Goal: Task Accomplishment & Management: Manage account settings

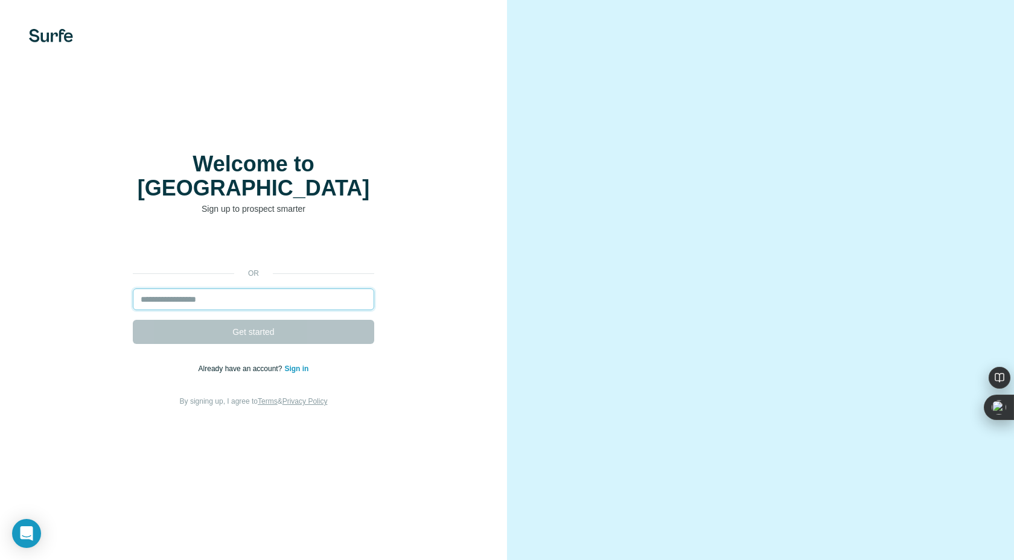
click at [267, 288] on input "email" at bounding box center [253, 299] width 241 height 22
type input "**********"
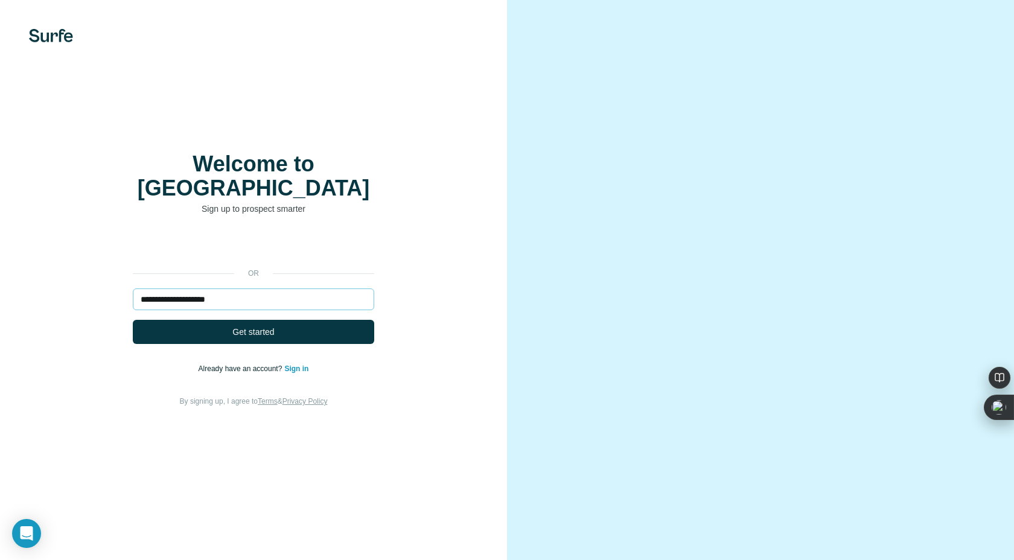
click at [267, 326] on span "Get started" at bounding box center [253, 332] width 42 height 12
click at [293, 363] on div "**********" at bounding box center [253, 321] width 459 height 174
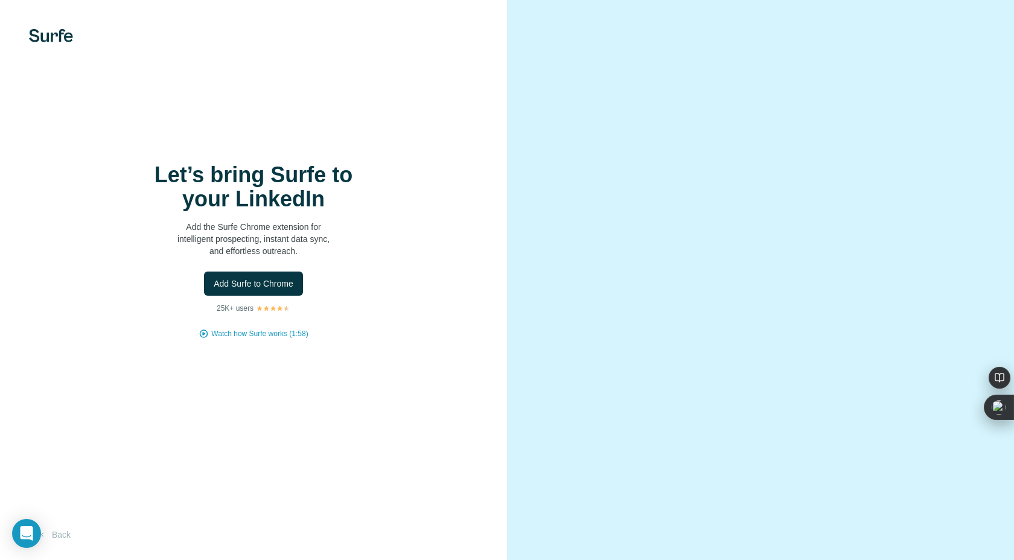
click at [298, 356] on div "Let’s bring Surfe to your LinkedIn Add the Surfe Chrome extension for intellige…" at bounding box center [253, 280] width 507 height 560
click at [304, 355] on div "Let’s bring Surfe to your LinkedIn Add the Surfe Chrome extension for intellige…" at bounding box center [253, 280] width 507 height 560
click at [49, 35] on img at bounding box center [51, 35] width 44 height 13
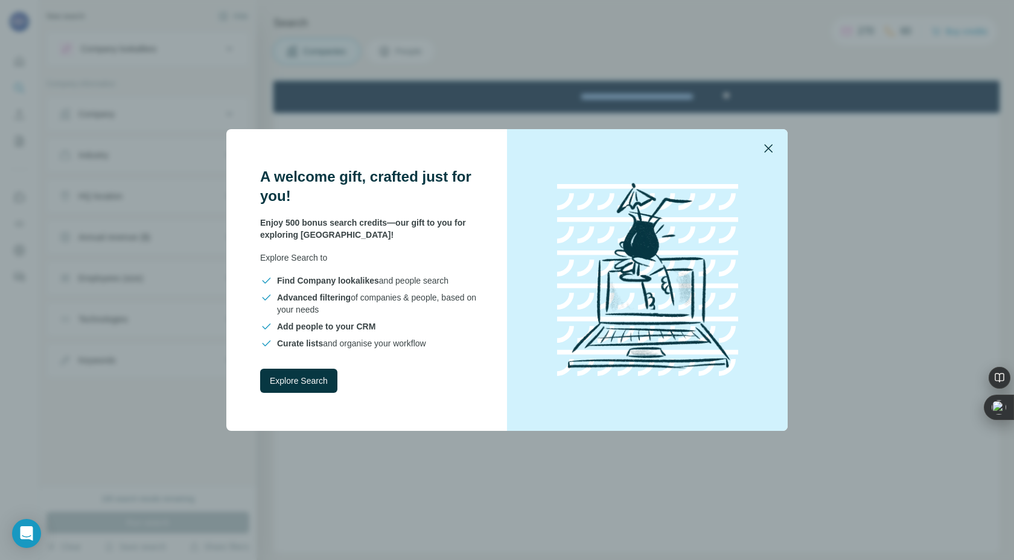
click at [769, 146] on icon "button" at bounding box center [768, 148] width 14 height 14
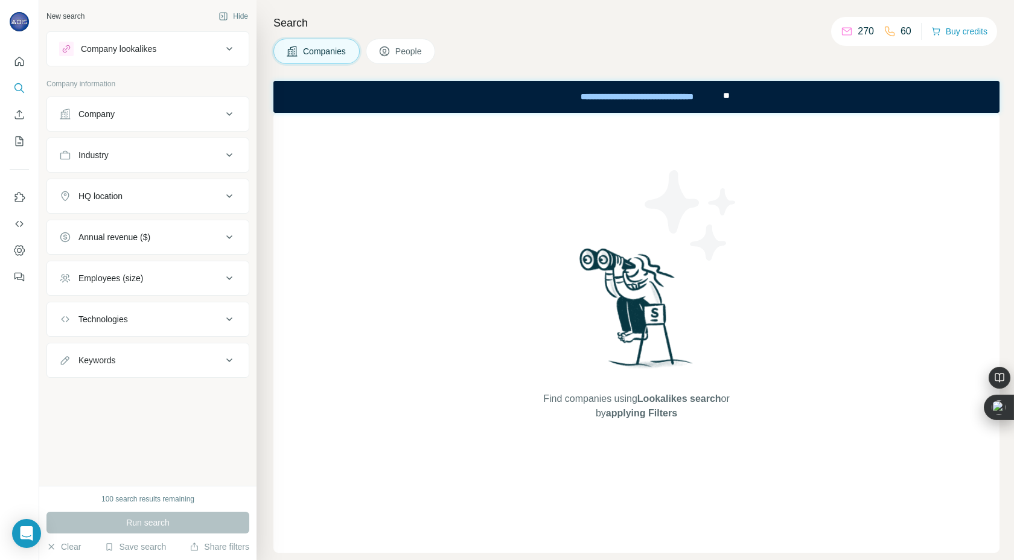
click at [103, 127] on button "Company" at bounding box center [148, 114] width 202 height 29
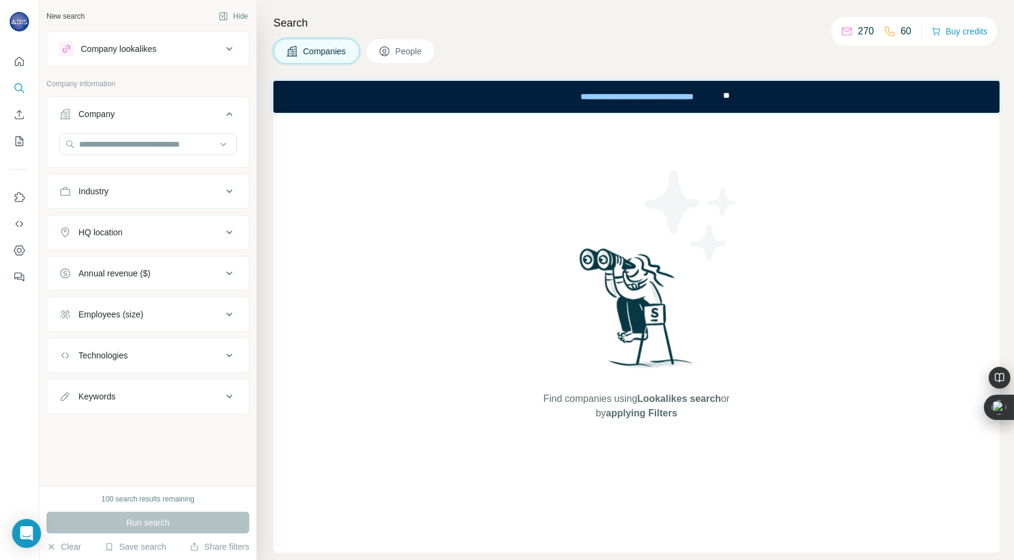
click at [115, 191] on div "Industry" at bounding box center [140, 191] width 163 height 12
click at [22, 255] on icon "Dashboard" at bounding box center [19, 250] width 12 height 12
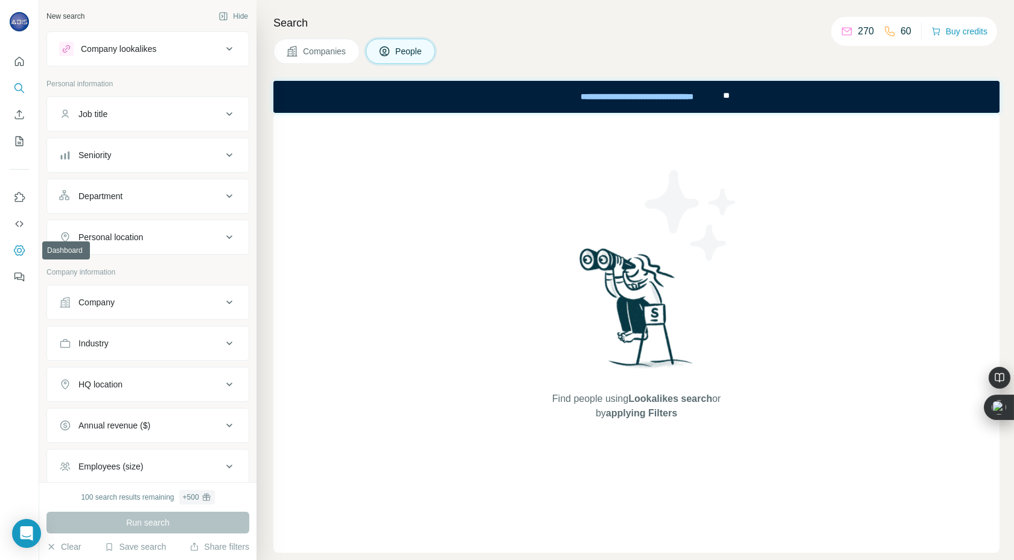
click at [25, 250] on button "Dashboard" at bounding box center [19, 251] width 19 height 22
click at [21, 202] on icon "Use Surfe on LinkedIn" at bounding box center [19, 197] width 12 height 12
click at [234, 48] on icon at bounding box center [229, 49] width 14 height 14
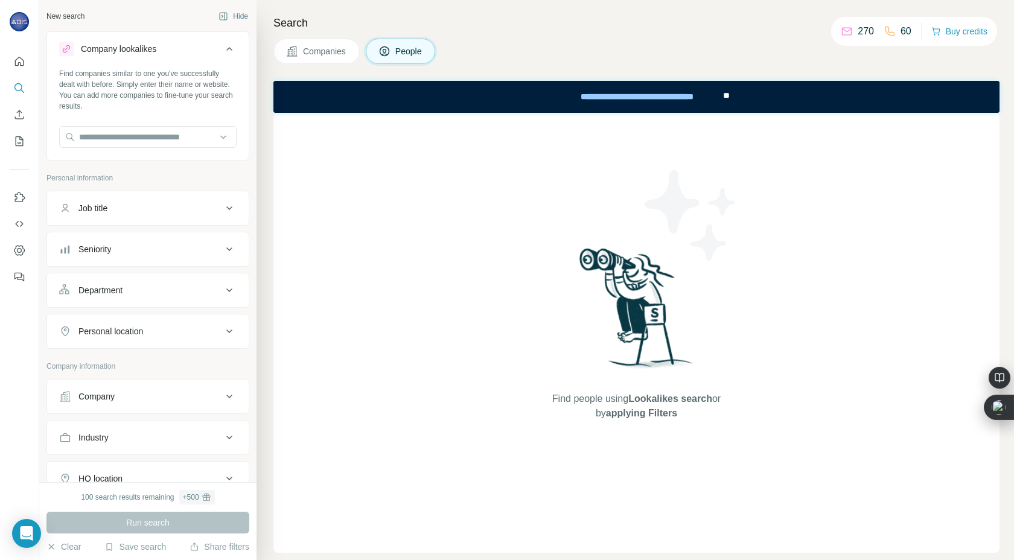
click at [234, 48] on icon at bounding box center [229, 49] width 14 height 14
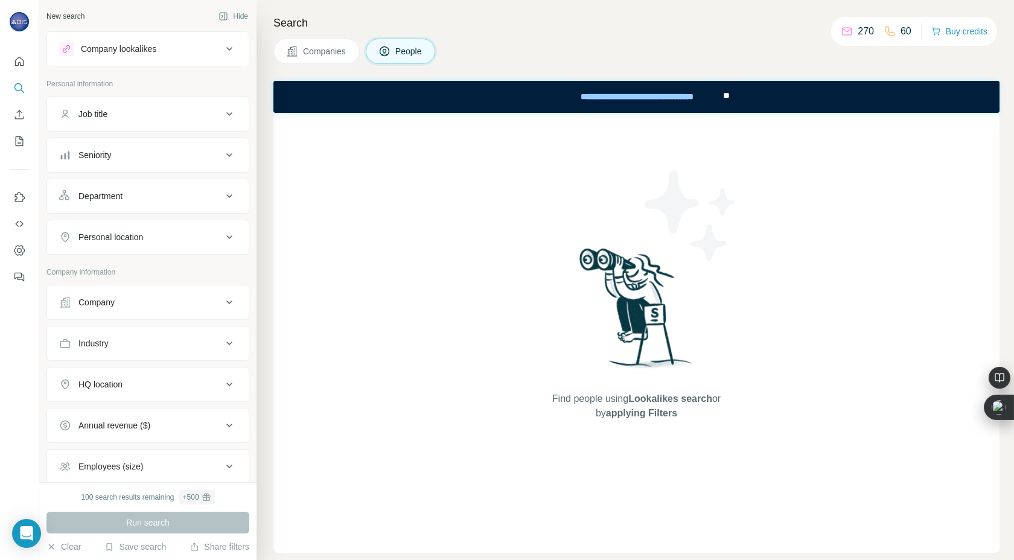
click at [218, 246] on button "Personal location" at bounding box center [148, 237] width 202 height 29
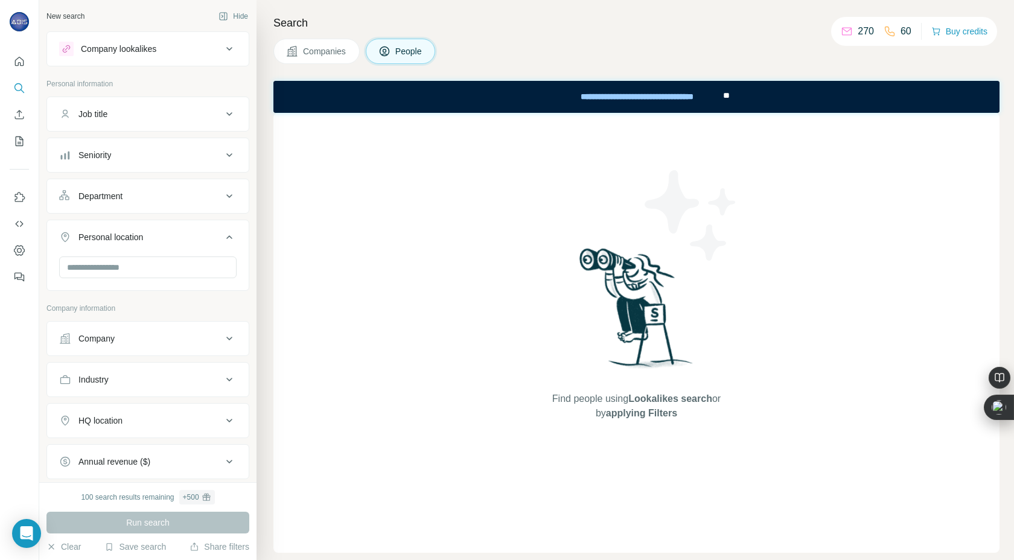
click at [218, 245] on button "Personal location" at bounding box center [148, 240] width 202 height 34
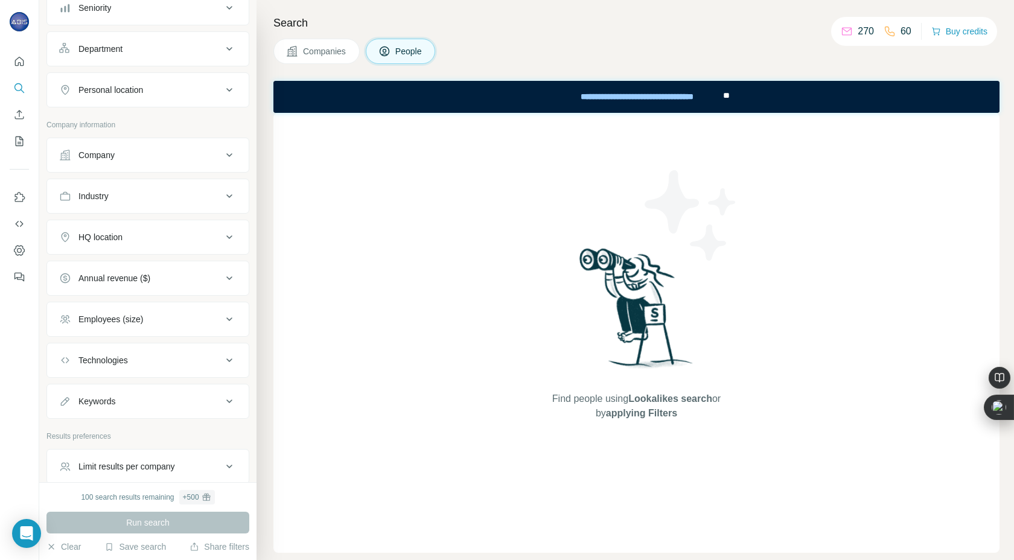
scroll to position [178, 0]
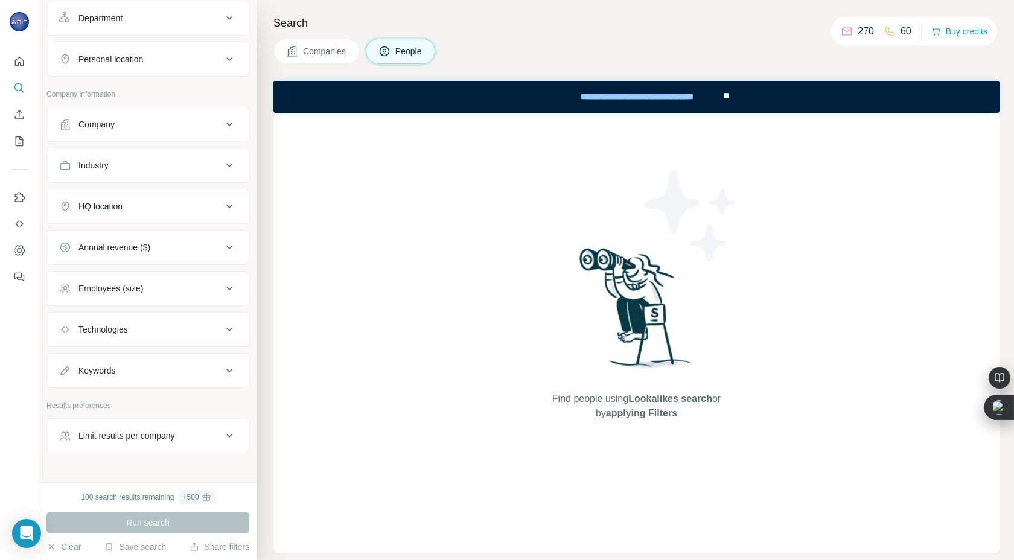
click at [227, 257] on button "Annual revenue ($)" at bounding box center [148, 247] width 202 height 29
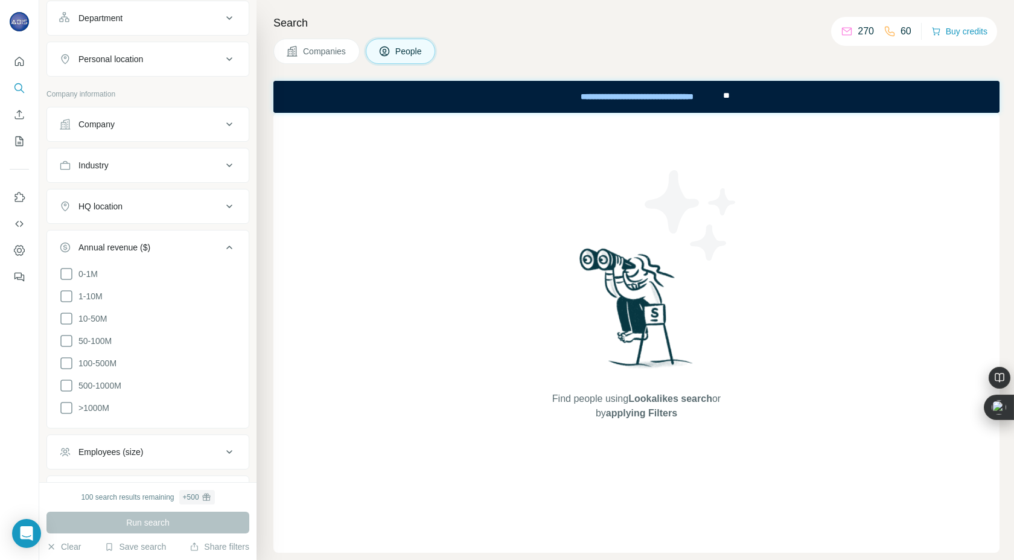
click at [227, 257] on button "Annual revenue ($)" at bounding box center [148, 250] width 202 height 34
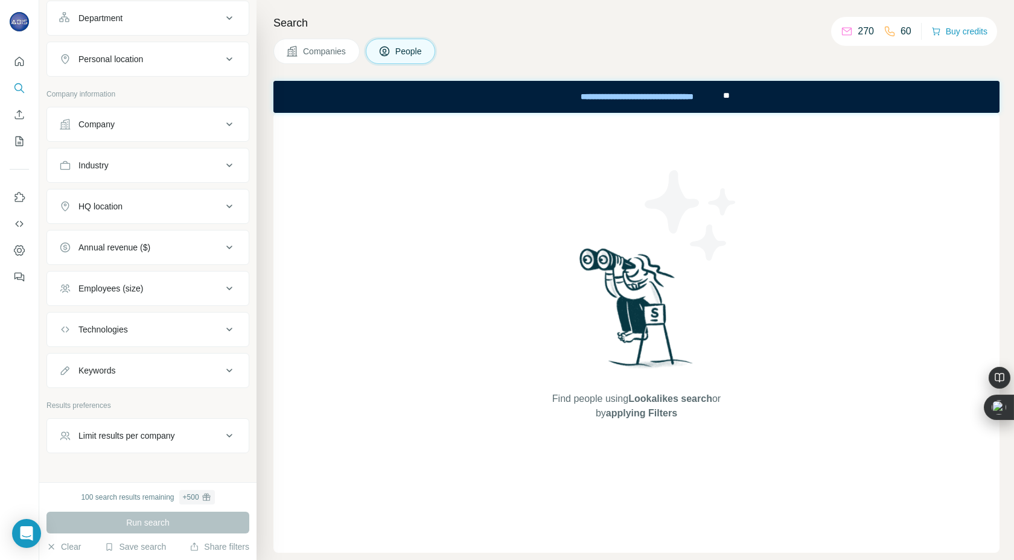
scroll to position [205, 0]
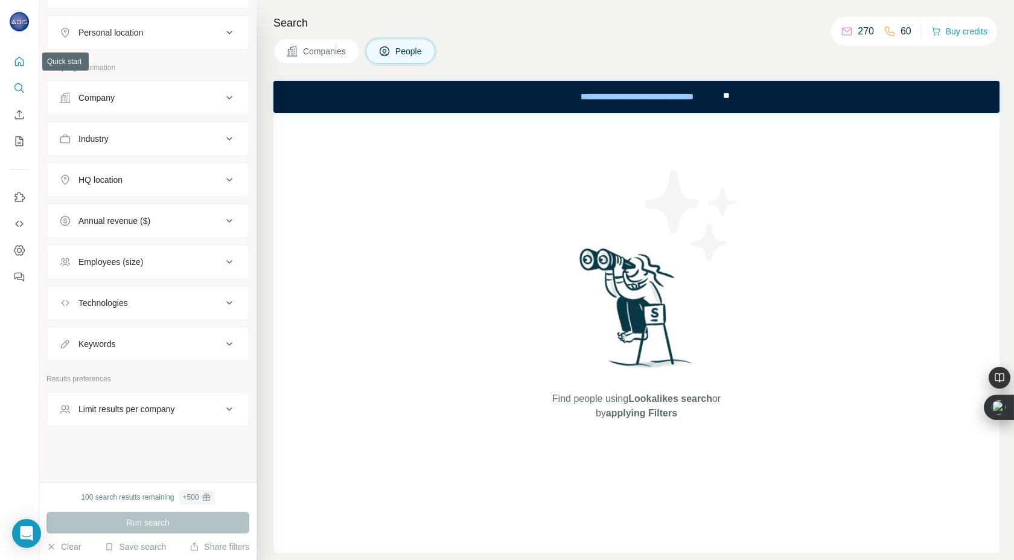
click at [24, 59] on icon "Quick start" at bounding box center [19, 62] width 12 height 12
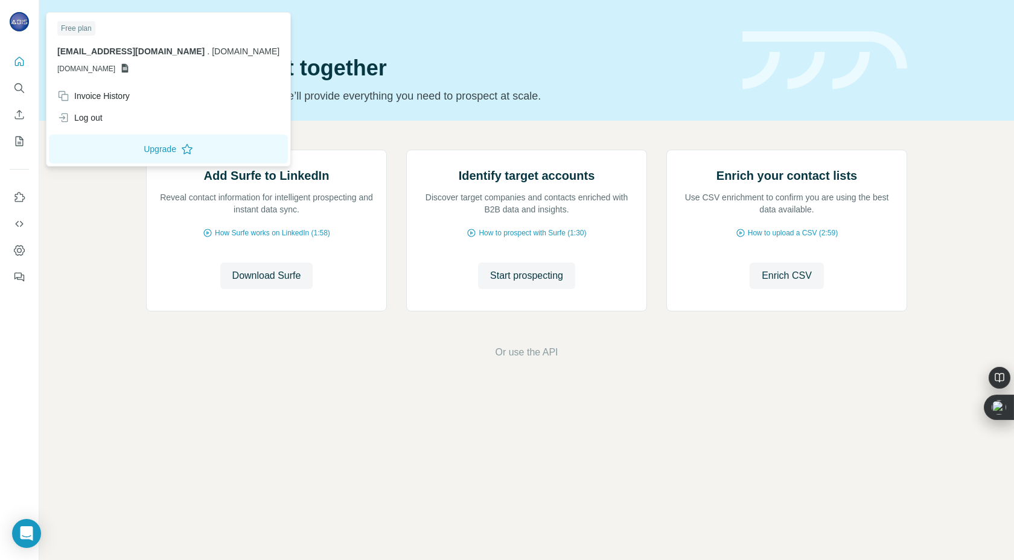
click at [19, 27] on img at bounding box center [19, 21] width 19 height 19
click at [158, 99] on div "Invoice History" at bounding box center [168, 96] width 237 height 22
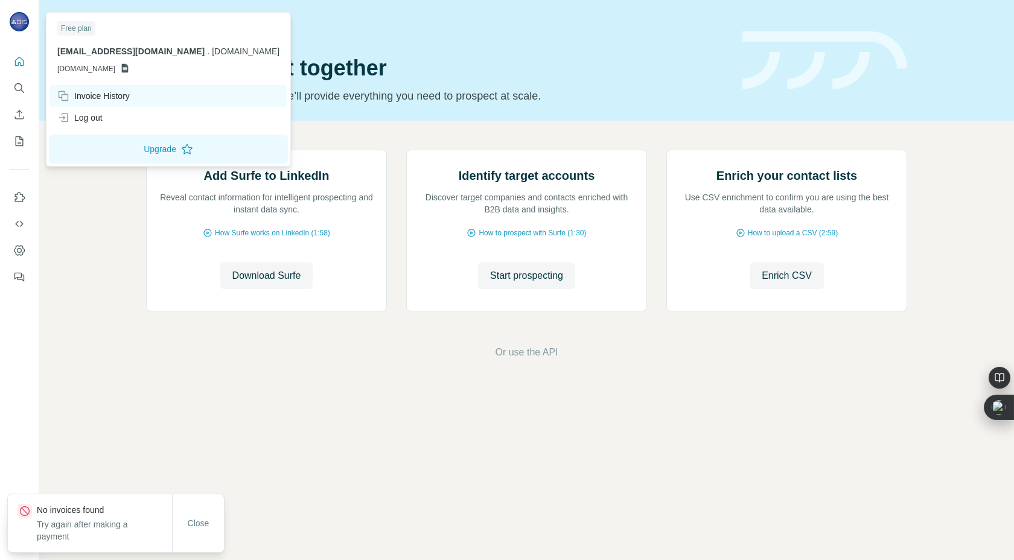
click at [123, 92] on div "Invoice History" at bounding box center [93, 96] width 72 height 12
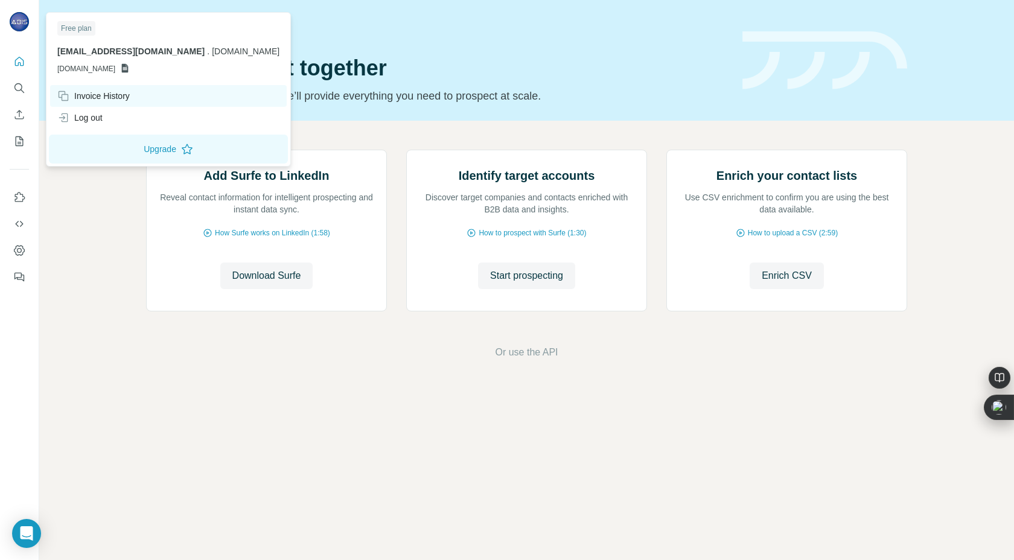
click at [118, 97] on div "Invoice History" at bounding box center [93, 96] width 72 height 12
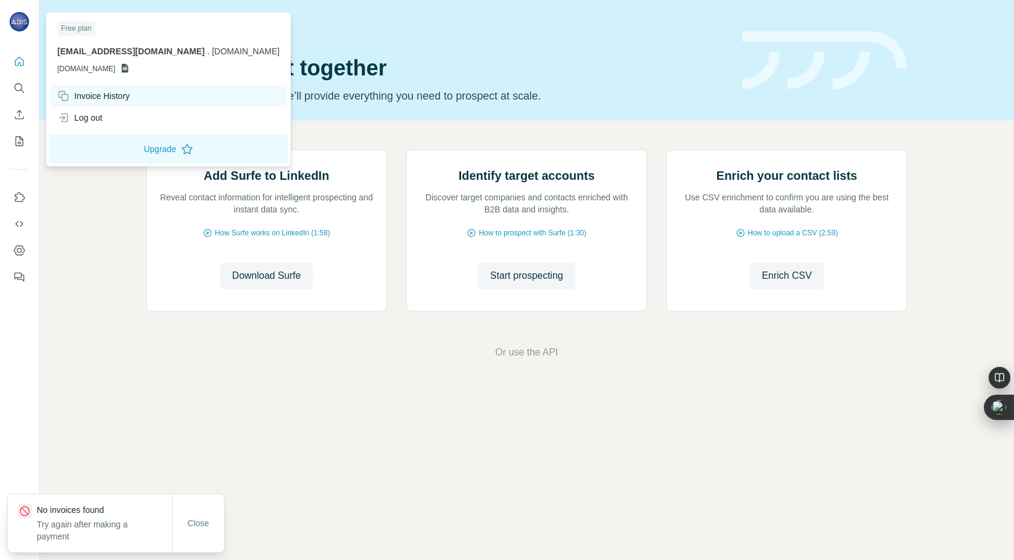
click at [128, 92] on div "Invoice History" at bounding box center [93, 96] width 72 height 12
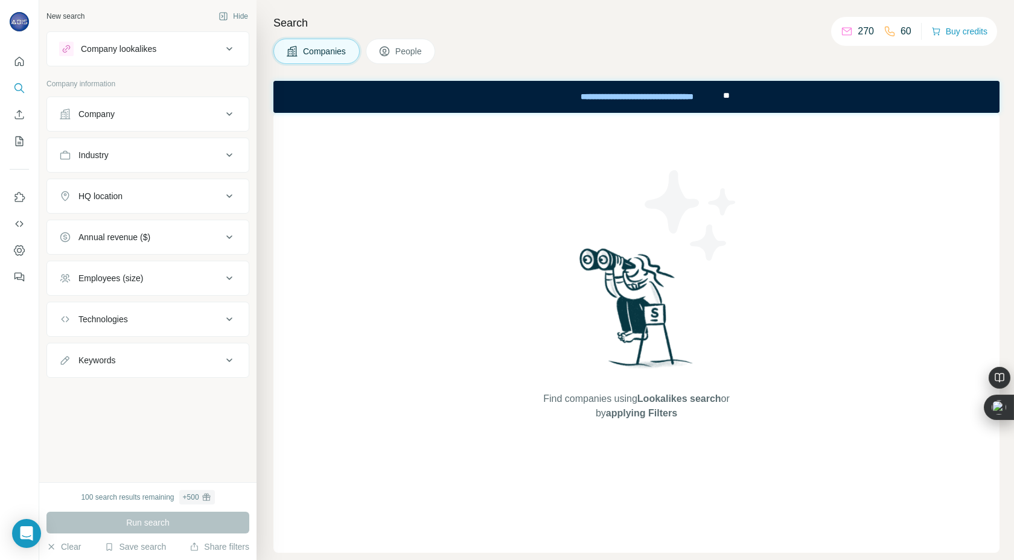
click at [851, 31] on div "270" at bounding box center [857, 31] width 33 height 14
click at [860, 33] on p "270" at bounding box center [866, 31] width 16 height 14
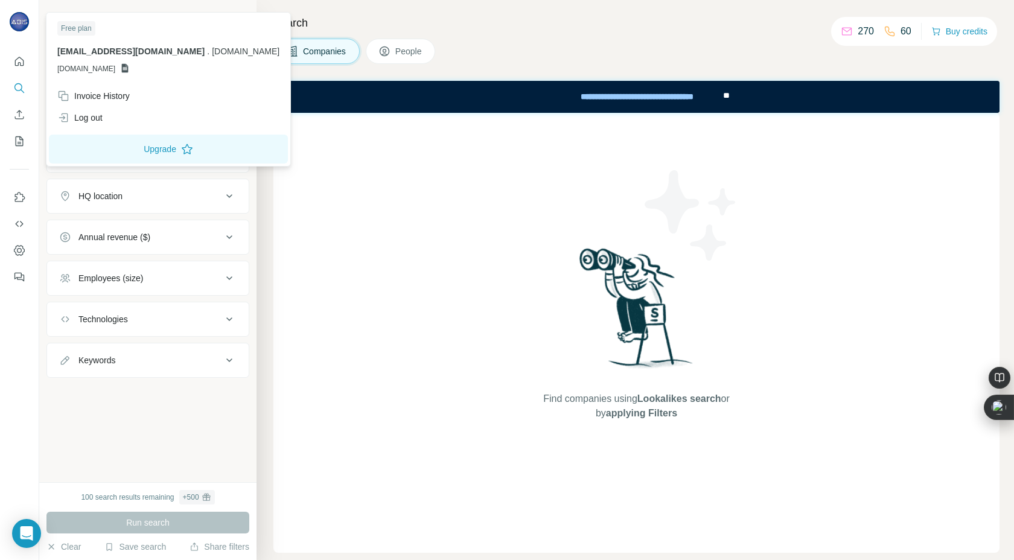
click at [26, 24] on img at bounding box center [19, 21] width 19 height 19
click at [106, 112] on div "Log out" at bounding box center [168, 118] width 237 height 22
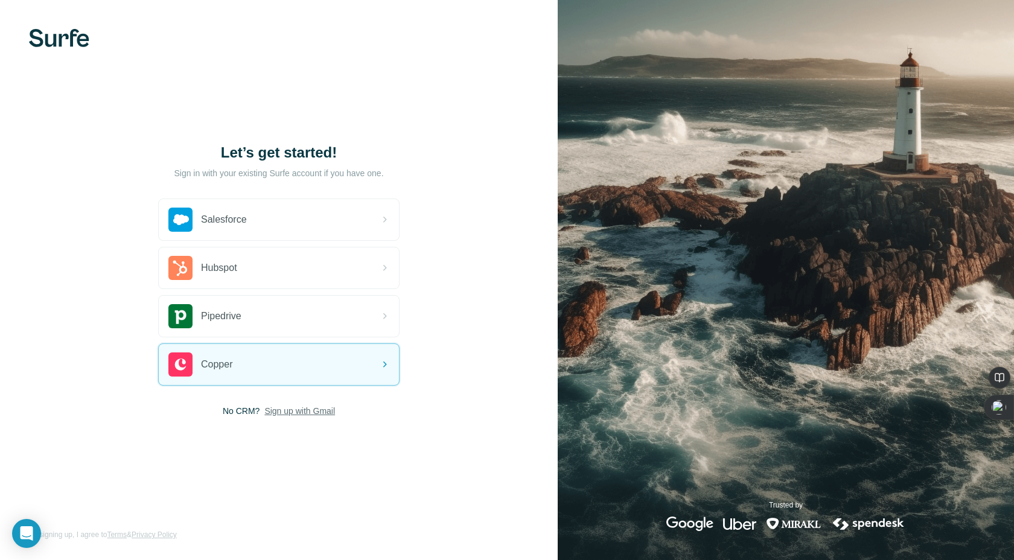
click at [301, 410] on span "Sign up with Gmail" at bounding box center [299, 411] width 71 height 12
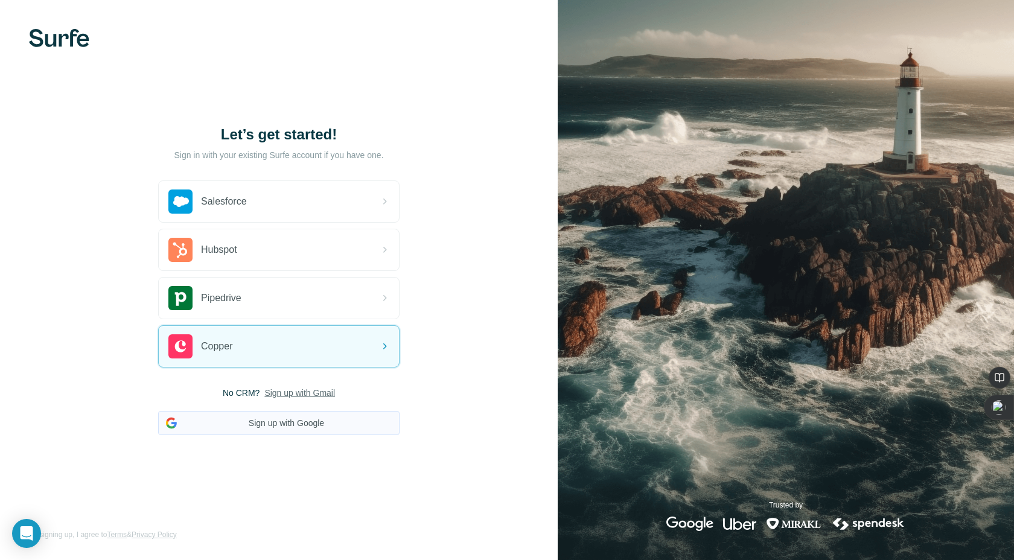
click at [301, 420] on button "Sign up with Google" at bounding box center [278, 423] width 241 height 24
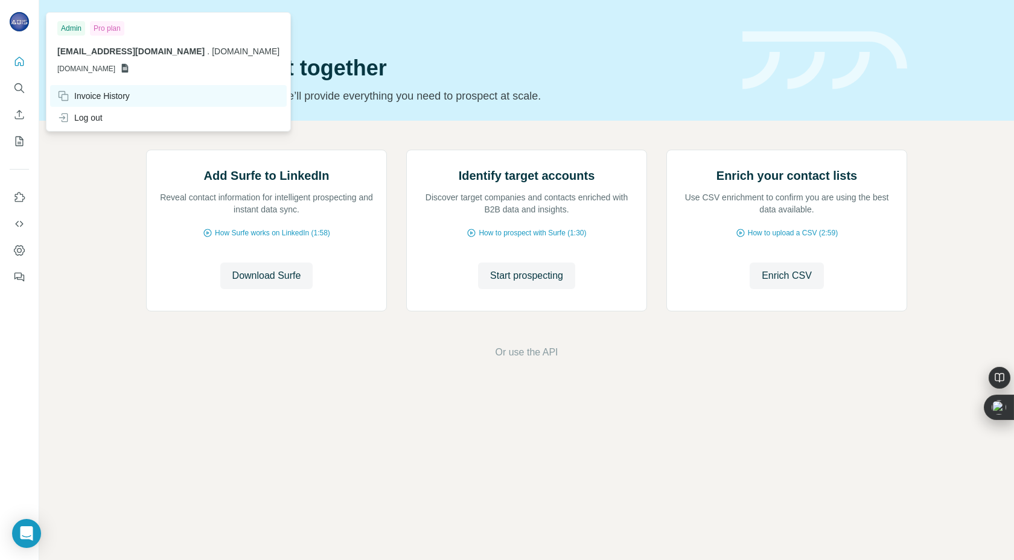
click at [118, 103] on div "Invoice History" at bounding box center [168, 96] width 237 height 22
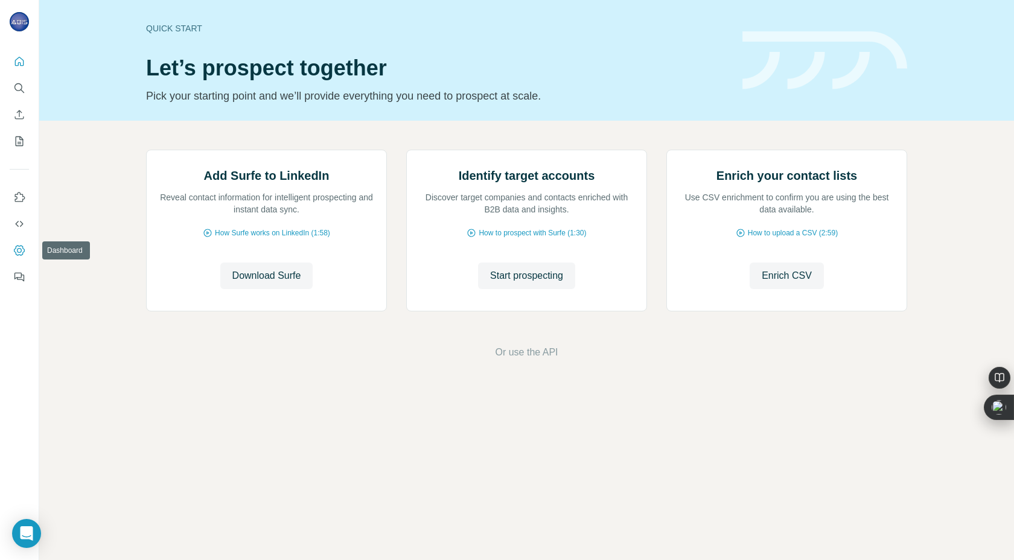
click at [21, 250] on icon "Dashboard" at bounding box center [19, 250] width 12 height 12
